Goal: Transaction & Acquisition: Book appointment/travel/reservation

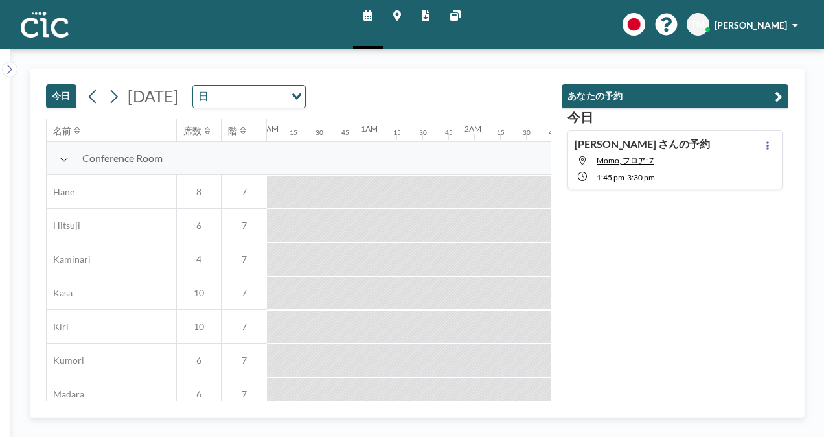
click at [781, 93] on icon "button" at bounding box center [779, 97] width 8 height 16
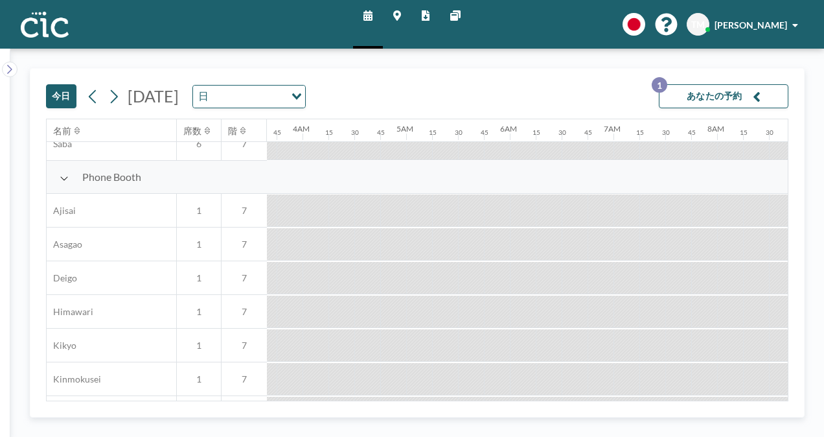
scroll to position [351, 395]
click at [113, 89] on icon at bounding box center [114, 96] width 12 height 19
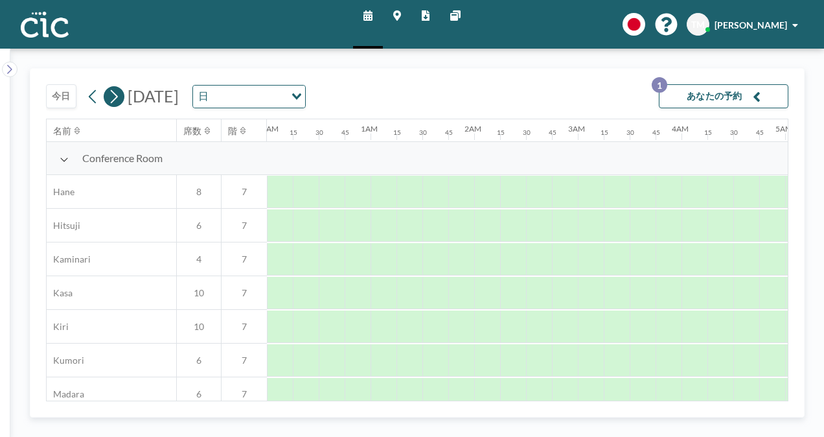
click at [113, 89] on icon at bounding box center [114, 96] width 12 height 19
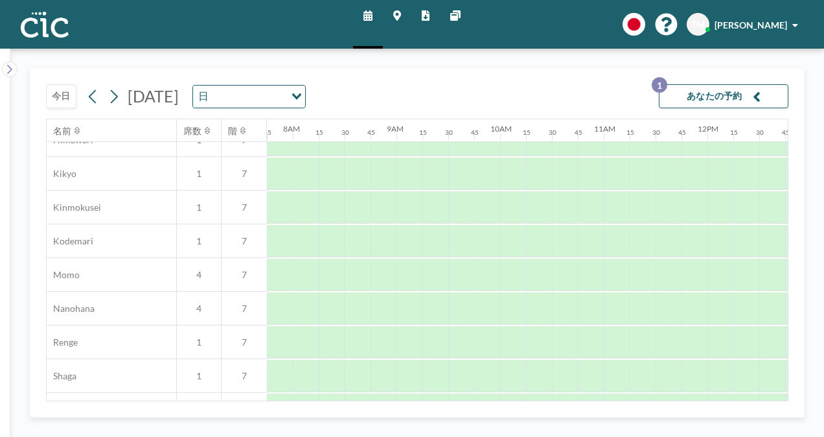
scroll to position [525, 803]
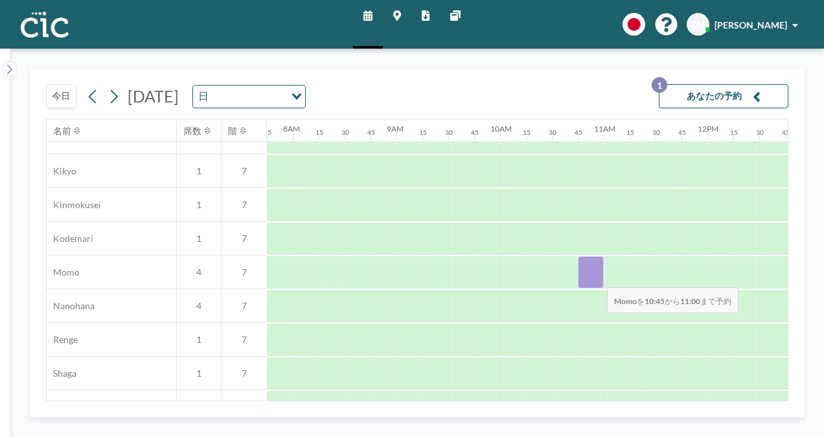
click at [597, 277] on div at bounding box center [591, 272] width 26 height 32
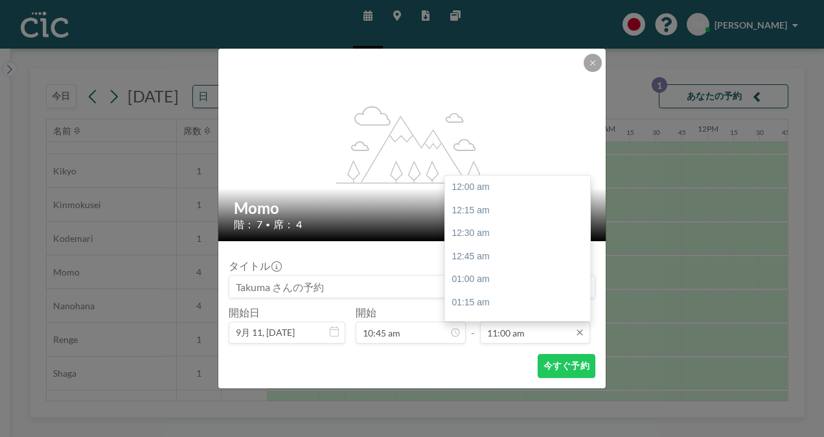
scroll to position [1015, 0]
click at [520, 276] on div "12:00 pm" at bounding box center [521, 279] width 152 height 23
type input "12:00 pm"
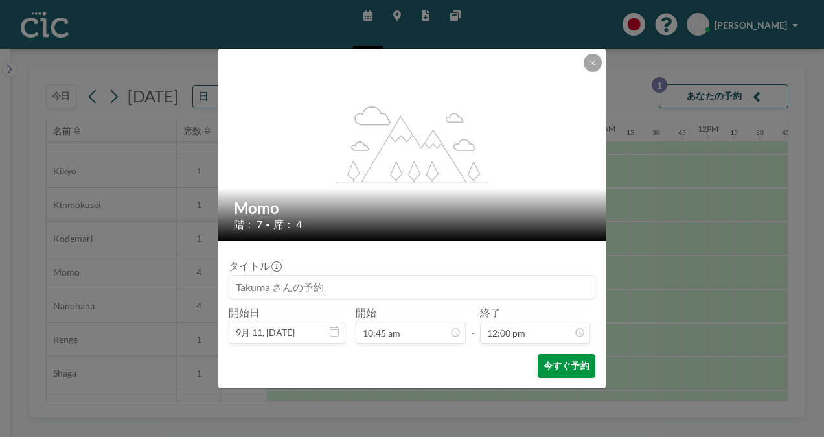
click at [563, 362] on button "今すぐ予約" at bounding box center [567, 366] width 58 height 24
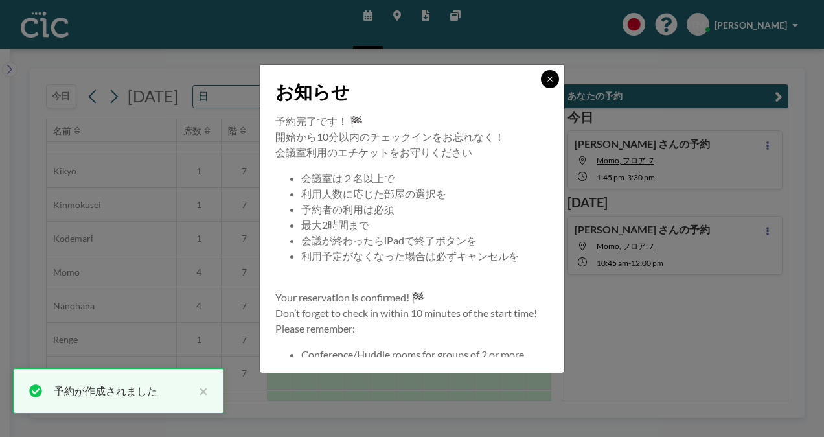
click at [551, 76] on icon at bounding box center [550, 79] width 8 height 8
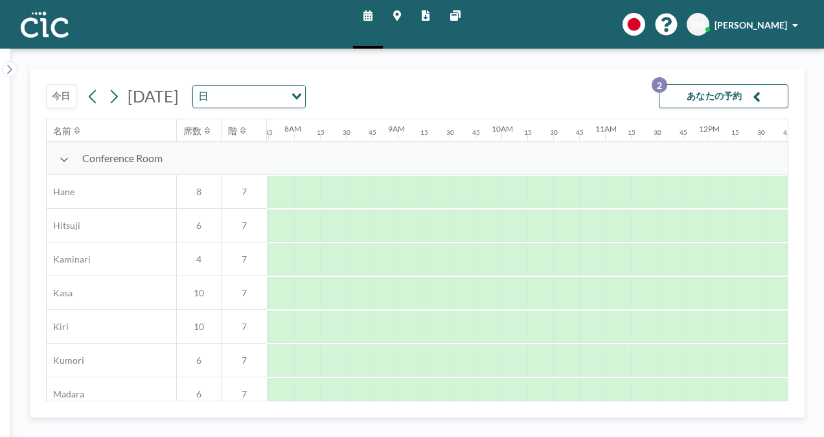
scroll to position [0, 803]
click at [711, 93] on button "あなたの予約 2" at bounding box center [724, 96] width 130 height 24
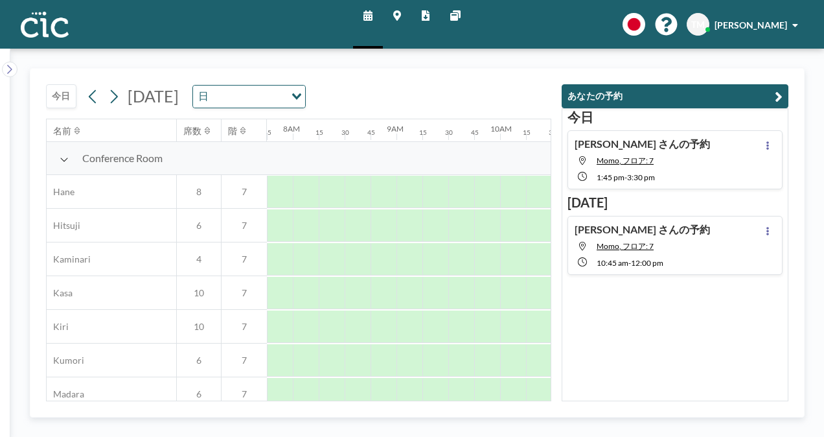
click at [619, 176] on span "1:45 PM" at bounding box center [611, 177] width 28 height 10
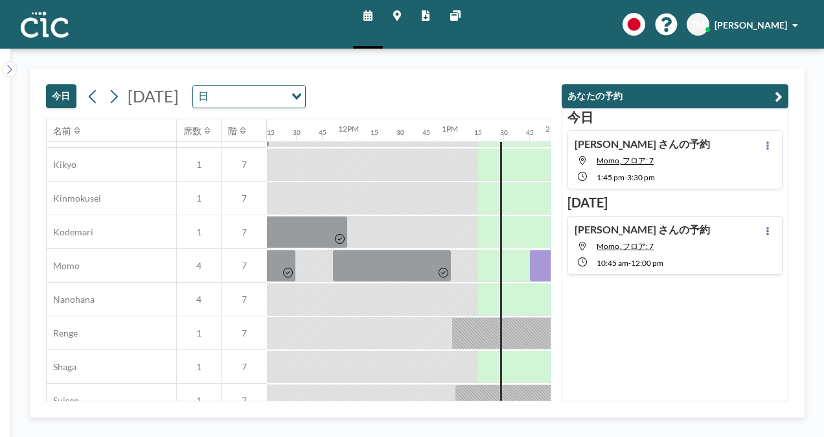
scroll to position [640, 1399]
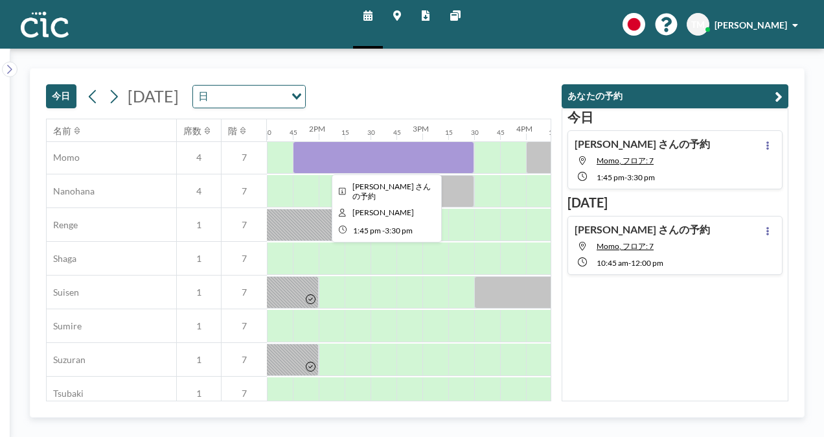
click at [306, 155] on div at bounding box center [383, 157] width 181 height 32
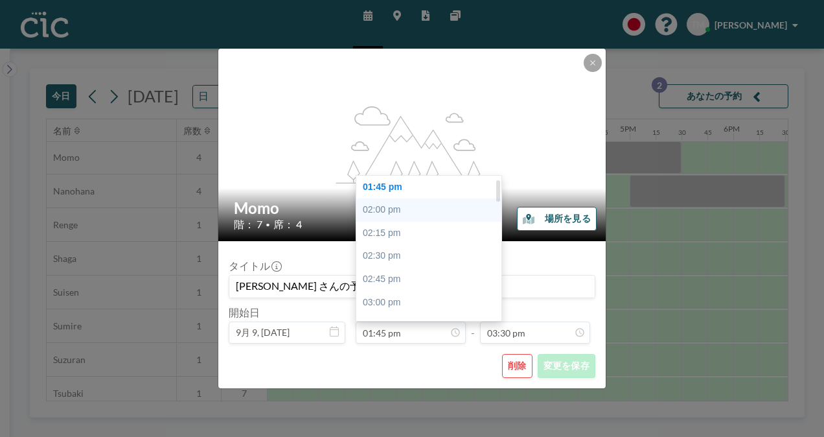
scroll to position [0, 0]
click at [385, 189] on div "01:30 pm" at bounding box center [432, 187] width 152 height 23
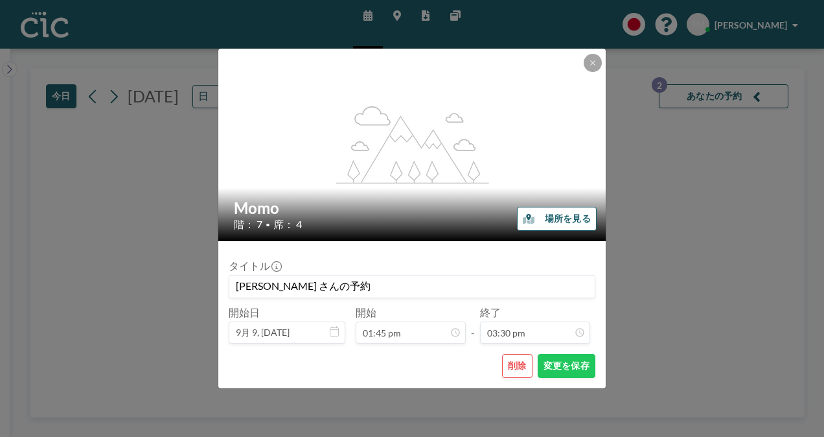
type input "01:30 pm"
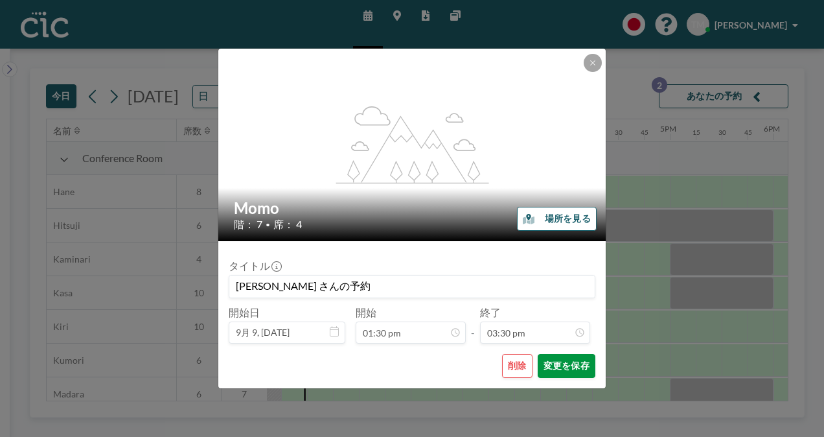
scroll to position [0, 1374]
click at [570, 367] on button "変更を保存" at bounding box center [567, 366] width 58 height 24
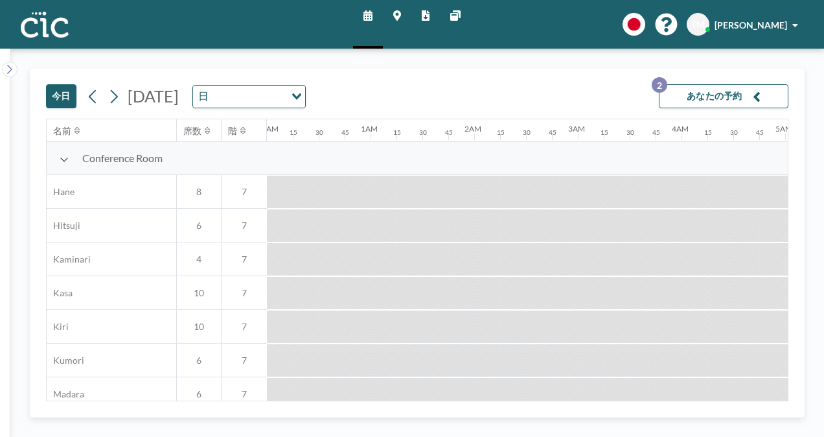
scroll to position [0, 194]
